Goal: Transaction & Acquisition: Obtain resource

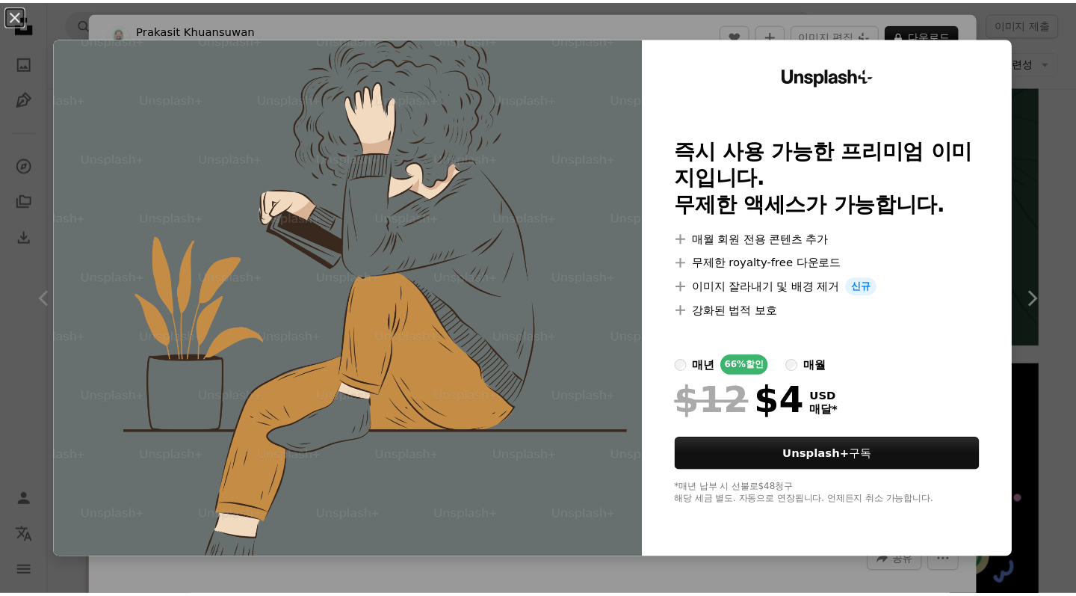
scroll to position [2194, 0]
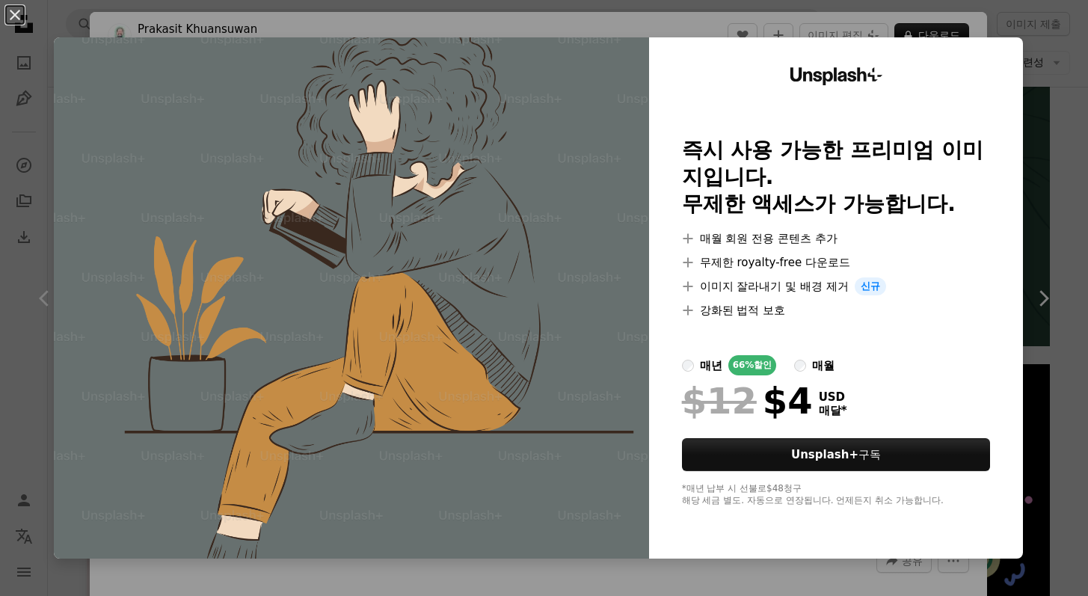
click at [1062, 239] on div "An X shape Unsplash+ 즉시 사용 가능한 프리미엄 이미지입니다. 무제한 액세스가 가능합니다. A plus sign 매월 회원 전…" at bounding box center [544, 298] width 1088 height 596
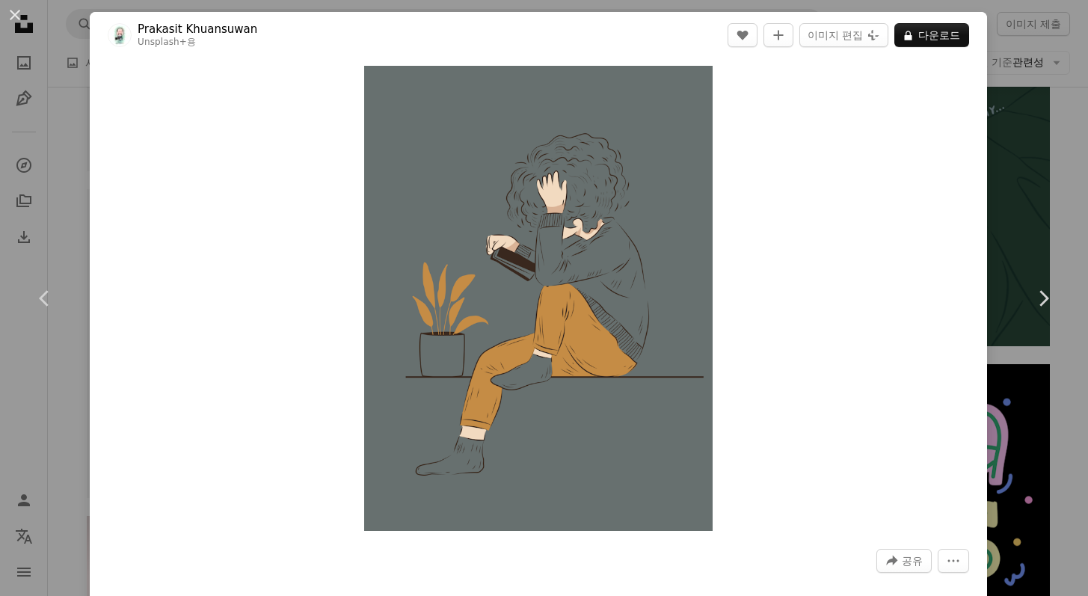
click at [1032, 73] on div "An X shape Chevron left Chevron right Prakasit Khuansuwan Unsplash+ 용 A heart A…" at bounding box center [544, 298] width 1088 height 596
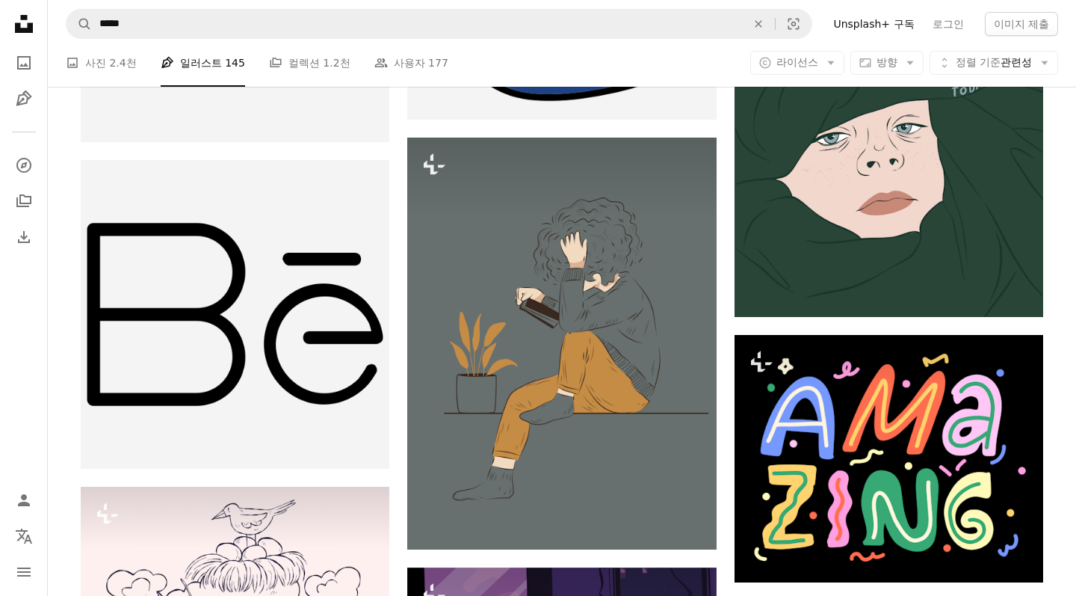
scroll to position [2638, 0]
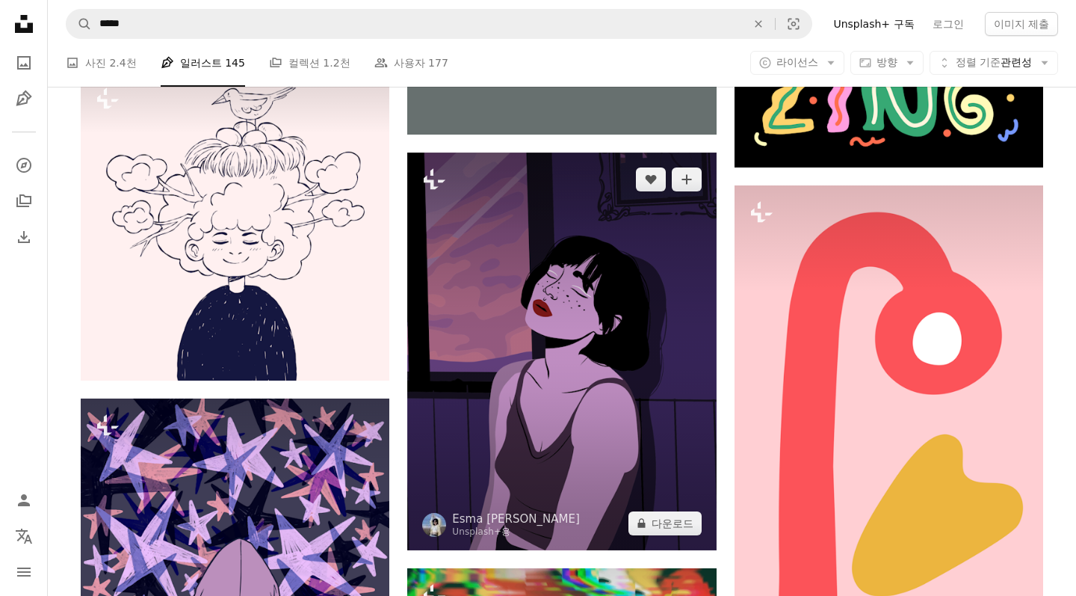
click at [649, 362] on img at bounding box center [561, 351] width 309 height 398
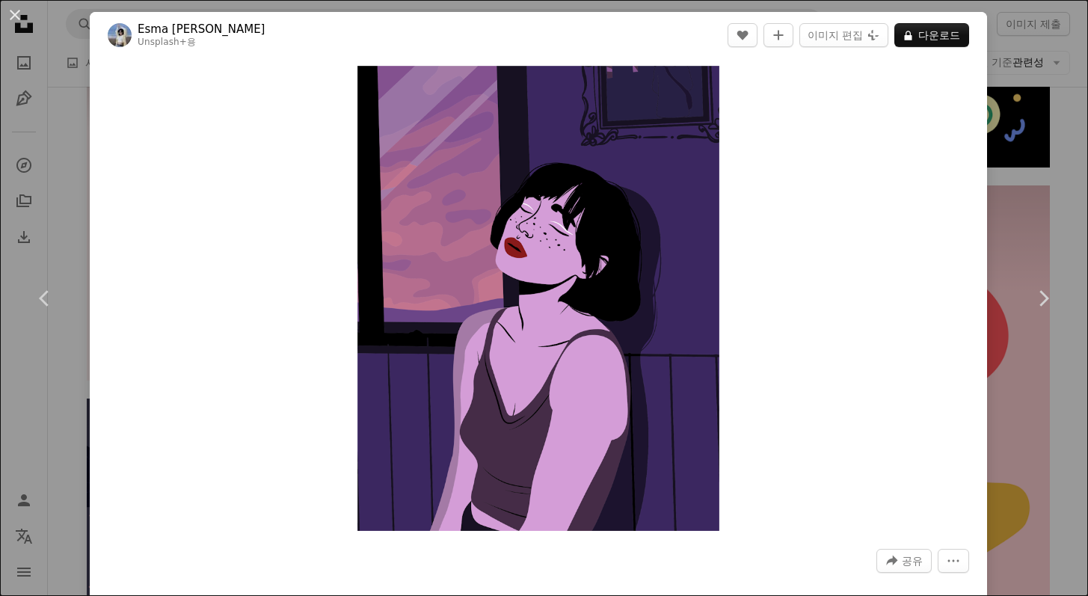
click at [946, 48] on header "Esma [PERSON_NAME] Unsplash+ 용 A heart A plus sign 이미지 편집 Plus sign for Unsplas…" at bounding box center [538, 35] width 897 height 46
click at [942, 43] on button "A lock 다운로드" at bounding box center [931, 35] width 75 height 24
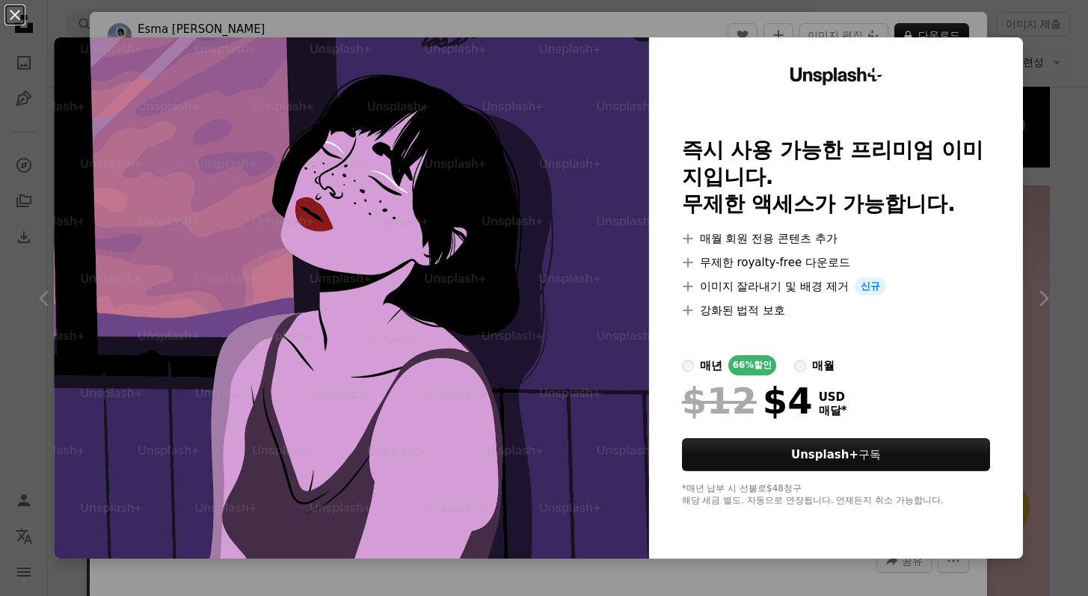
click at [1048, 129] on div "An X shape Unsplash+ 즉시 사용 가능한 프리미엄 이미지입니다. 무제한 액세스가 가능합니다. A plus sign 매월 회원 전…" at bounding box center [544, 298] width 1088 height 596
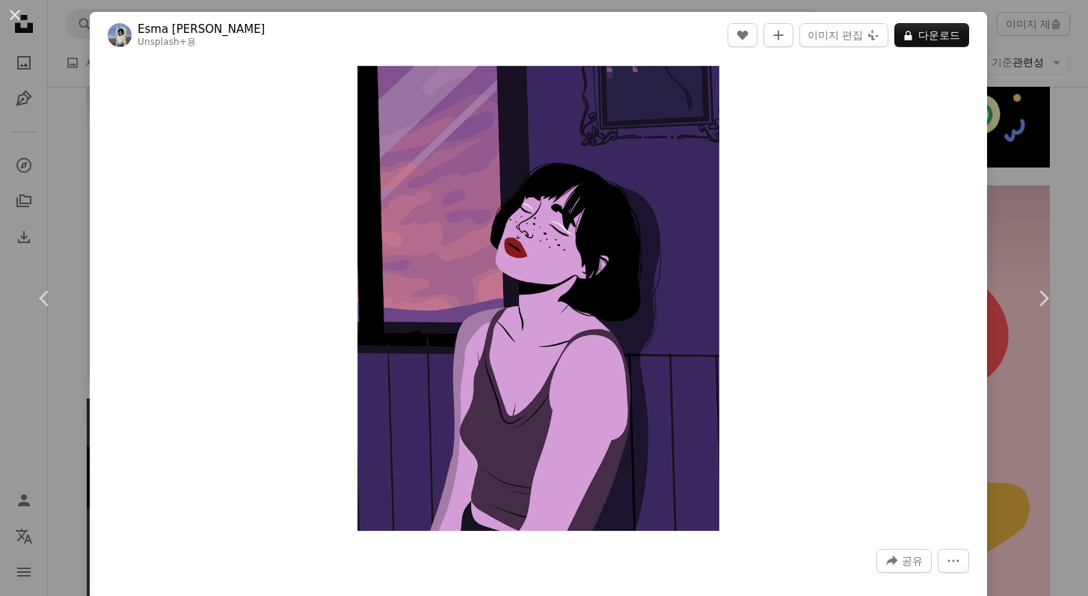
click at [1032, 194] on div "An X shape Chevron left Chevron right Esma melike Sezer Unsplash+ 용 A heart A p…" at bounding box center [544, 298] width 1088 height 596
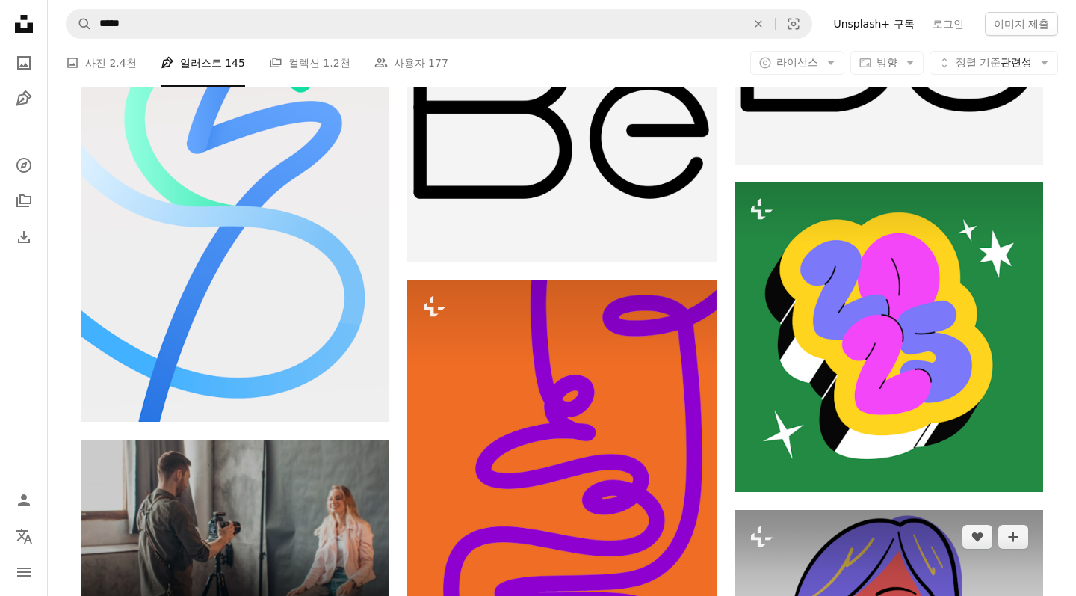
scroll to position [4026, 0]
